Goal: Information Seeking & Learning: Learn about a topic

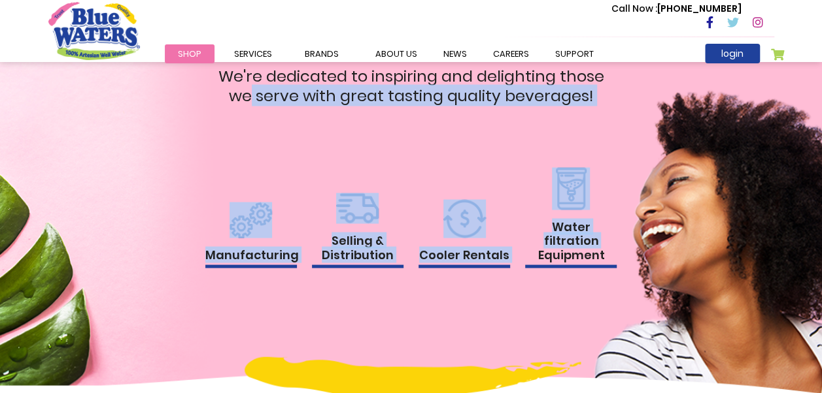
scroll to position [1289, 0]
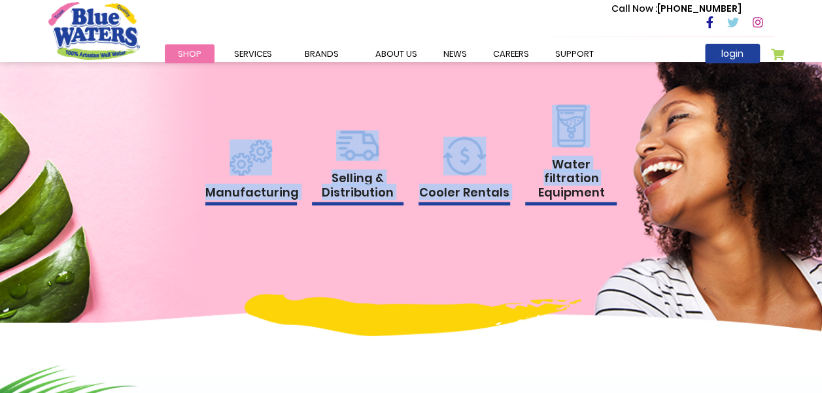
drag, startPoint x: 602, startPoint y: 396, endPoint x: 536, endPoint y: 388, distance: 66.5
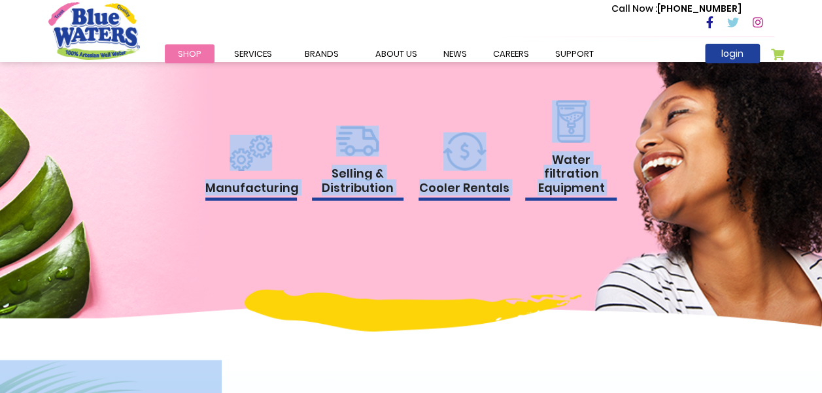
click at [346, 271] on div "Our Services We're dedicated to inspiring and delighting those we serve with gr…" at bounding box center [411, 112] width 745 height 354
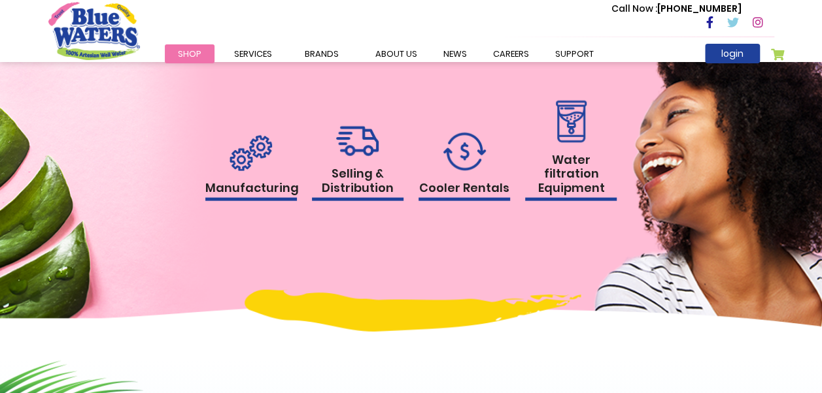
click at [252, 165] on img at bounding box center [250, 153] width 42 height 36
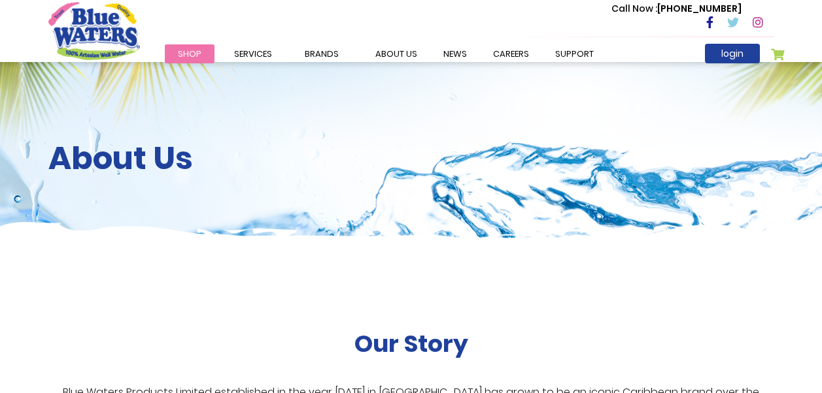
scroll to position [1501, 0]
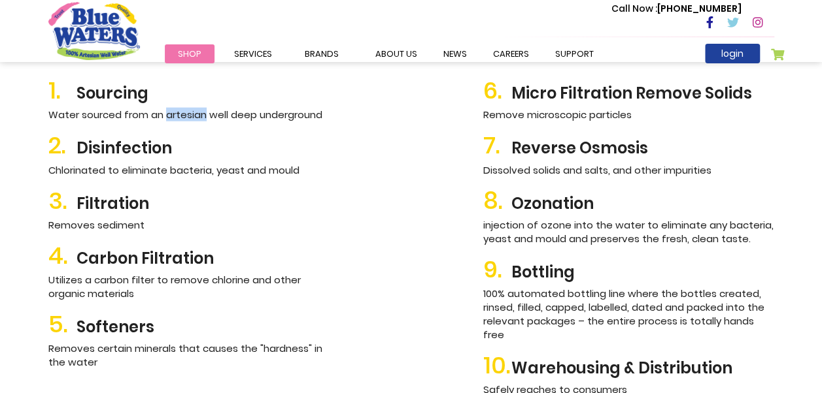
drag, startPoint x: 165, startPoint y: 113, endPoint x: 203, endPoint y: 115, distance: 38.0
click at [203, 115] on p "Water sourced from an artesian well deep underground" at bounding box center [193, 115] width 291 height 14
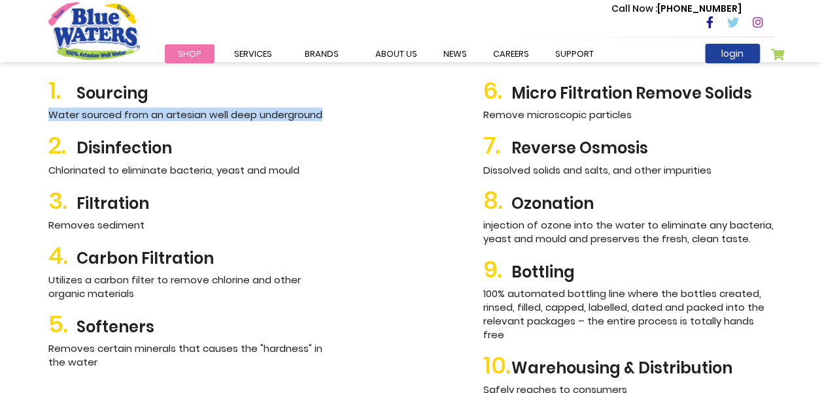
drag, startPoint x: 203, startPoint y: 115, endPoint x: 43, endPoint y: 118, distance: 159.5
click at [43, 118] on div "1. Sourcing Water sourced from an artesian well deep underground 2. Disinfectio…" at bounding box center [194, 235] width 310 height 337
copy p "Water sourced from an artesian well deep underground"
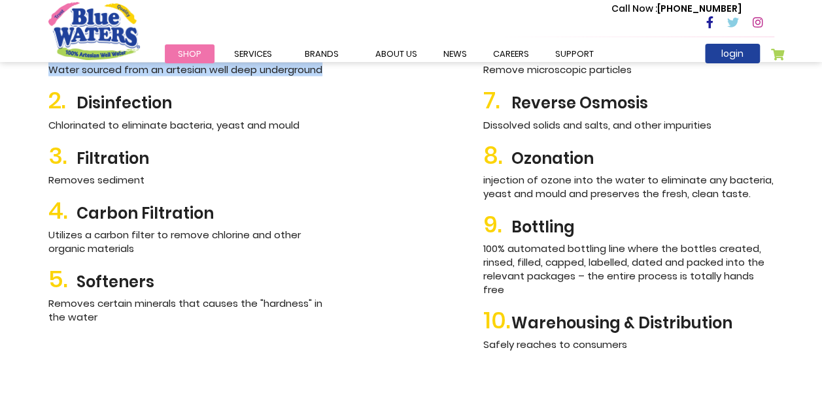
scroll to position [1566, 0]
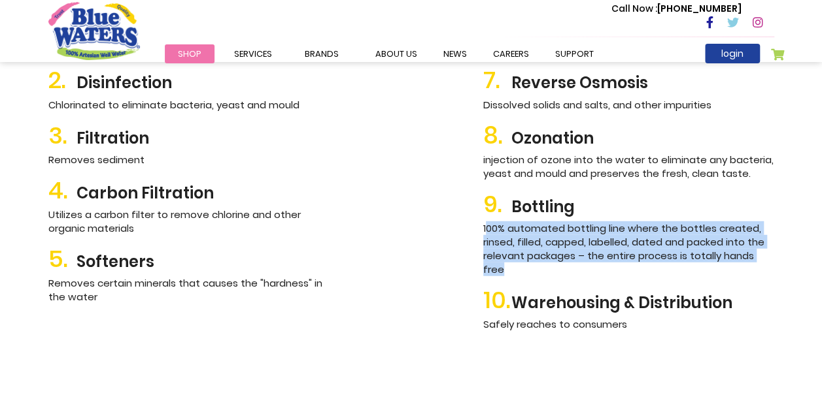
drag, startPoint x: 484, startPoint y: 226, endPoint x: 788, endPoint y: 252, distance: 305.1
click at [788, 252] on div "Manufacturing Process 1. Sourcing Water sourced from an artesian well deep unde…" at bounding box center [411, 135] width 822 height 570
copy p "00% automated bottling line where the bottles created, rinsed, filled, capped, …"
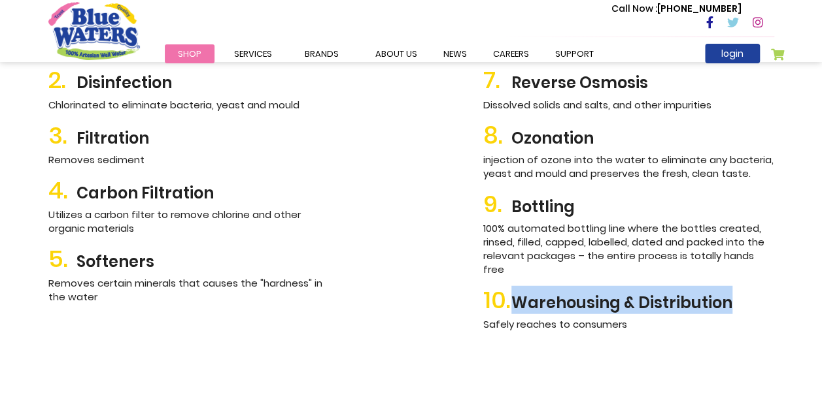
drag, startPoint x: 750, startPoint y: 292, endPoint x: 518, endPoint y: 290, distance: 231.4
click at [518, 290] on h2 "10. Warehousing & Distribution" at bounding box center [628, 300] width 291 height 28
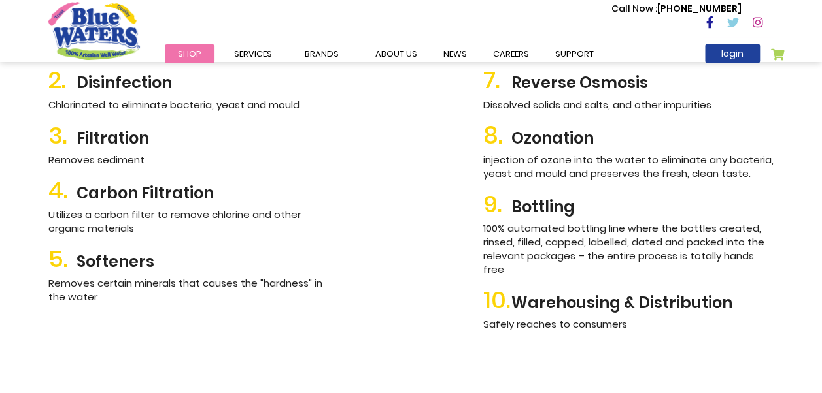
drag, startPoint x: 518, startPoint y: 290, endPoint x: 409, endPoint y: 294, distance: 109.2
click at [409, 294] on div "1. Sourcing Water sourced from an artesian well deep underground 2. Disinfectio…" at bounding box center [411, 169] width 745 height 337
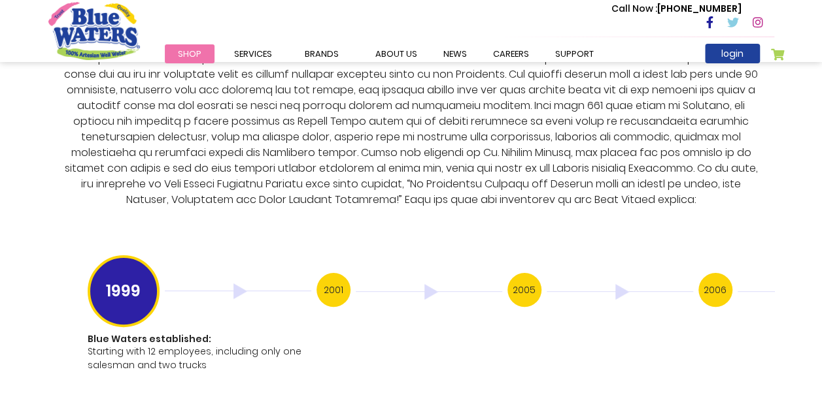
scroll to position [2350, 0]
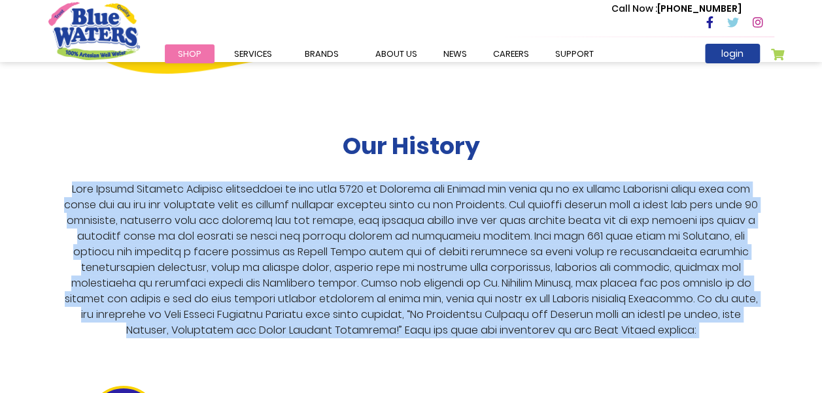
drag, startPoint x: 65, startPoint y: 173, endPoint x: 664, endPoint y: 339, distance: 621.5
click at [664, 339] on div "Our History 1999 Blue Waters established: Starting with 12 employees, including…" at bounding box center [411, 321] width 726 height 378
copy div "Blue Waters Products Limited established in the year [DATE] in [GEOGRAPHIC_DATA…"
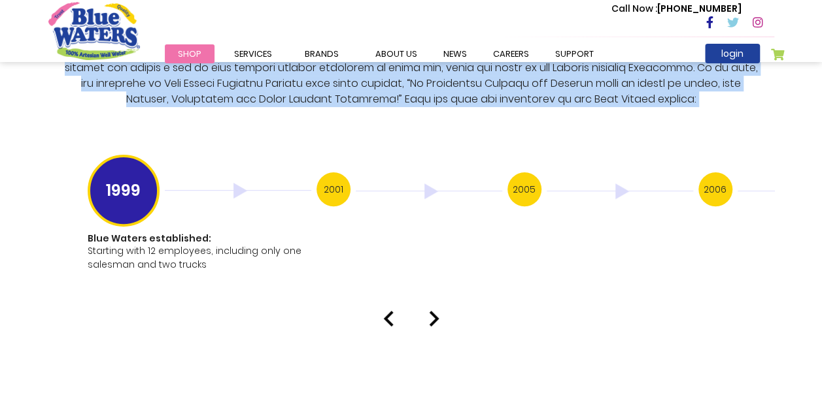
scroll to position [2612, 0]
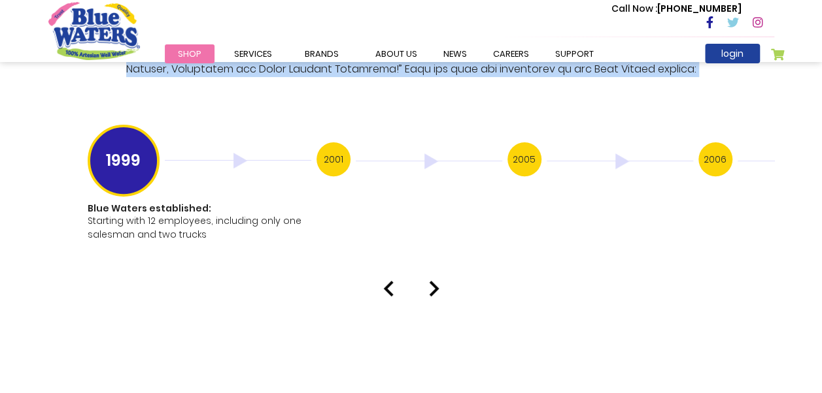
click at [433, 281] on img at bounding box center [434, 289] width 10 height 16
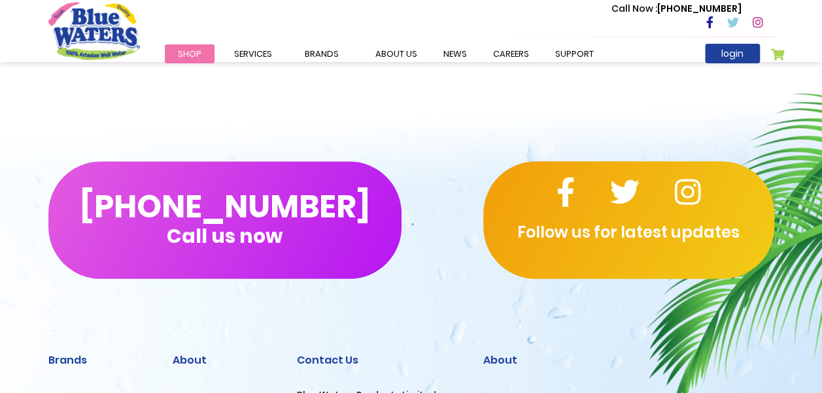
scroll to position [3200, 0]
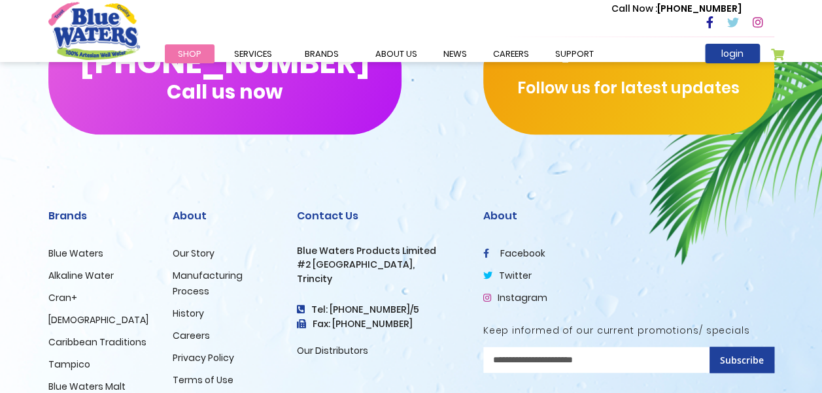
click at [499, 292] on link "Instagram" at bounding box center [515, 298] width 64 height 13
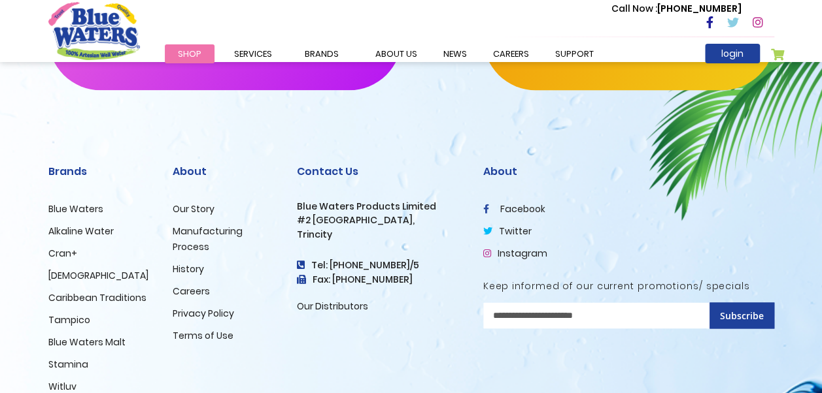
scroll to position [3284, 0]
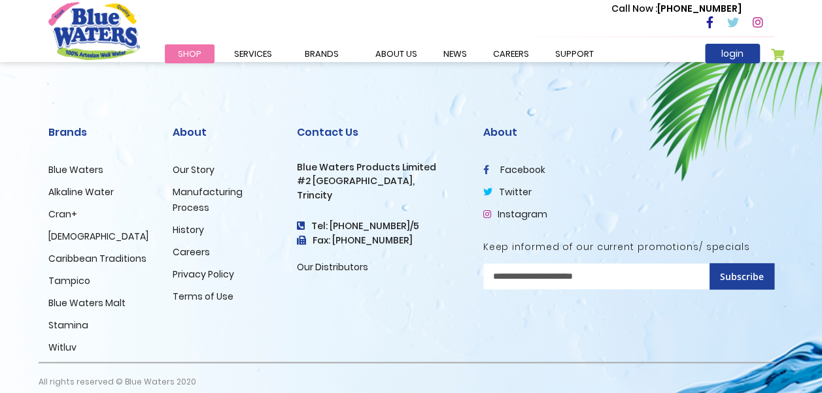
click at [200, 246] on link "Careers" at bounding box center [191, 252] width 37 height 13
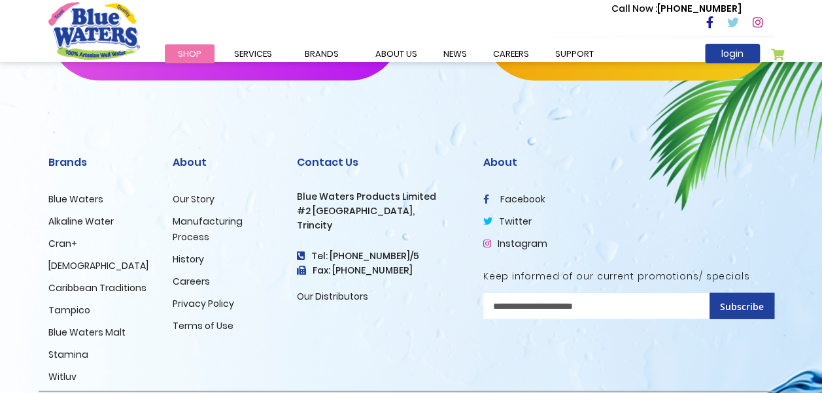
scroll to position [1416, 0]
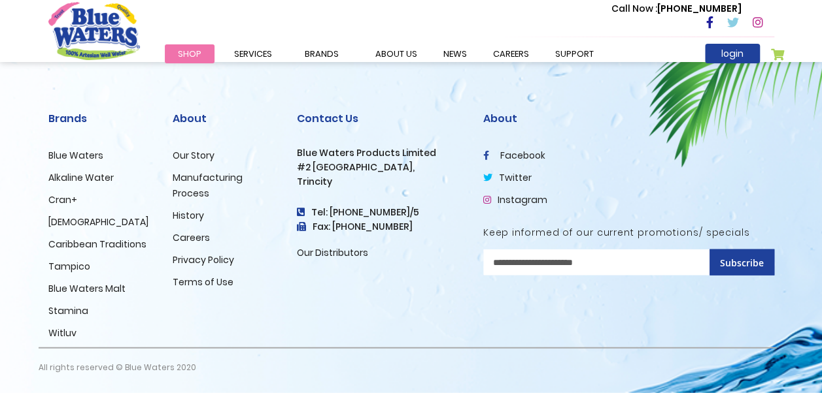
click at [510, 150] on link "facebook" at bounding box center [514, 155] width 62 height 13
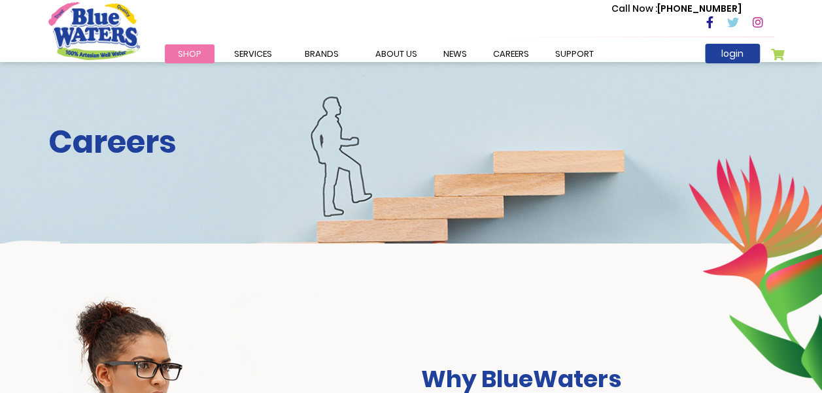
scroll to position [0, 0]
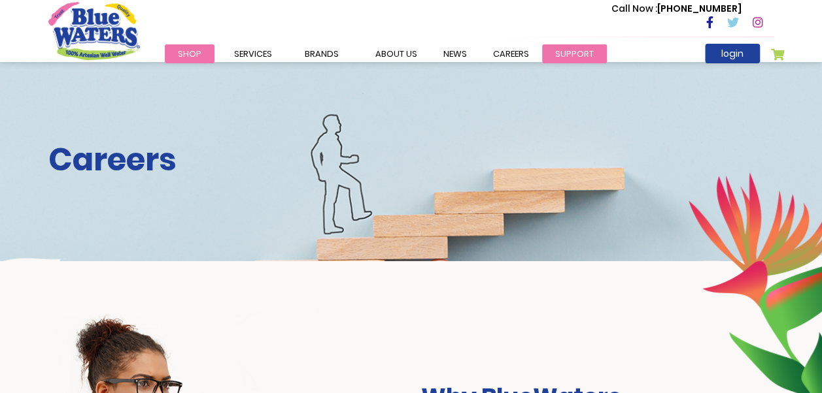
click at [571, 48] on link "support" at bounding box center [574, 53] width 65 height 19
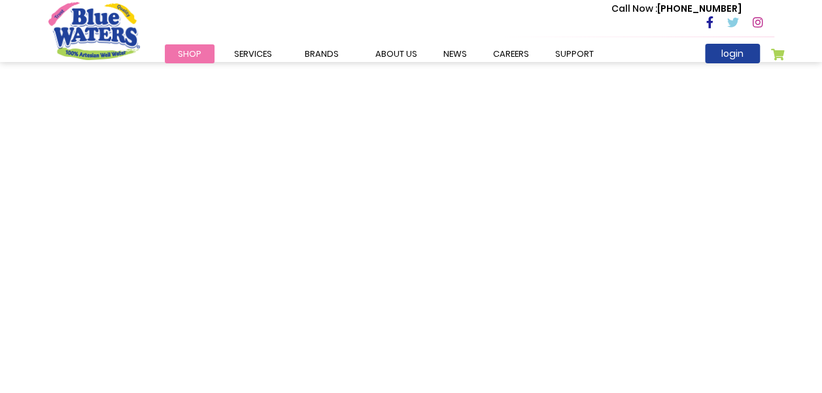
scroll to position [1177, 0]
